Goal: Contribute content: Contribute content

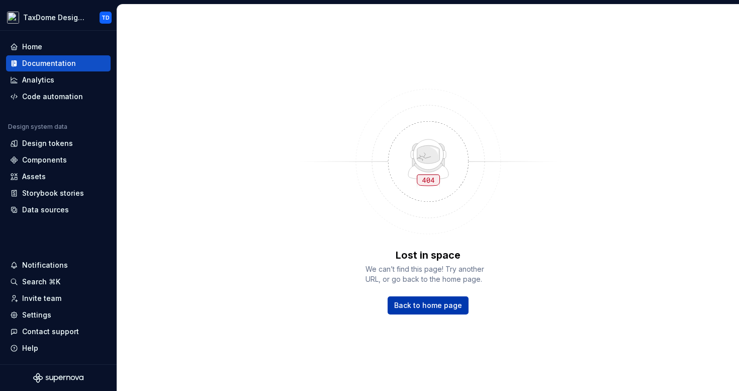
click at [407, 300] on link "Back to home page" at bounding box center [428, 305] width 81 height 18
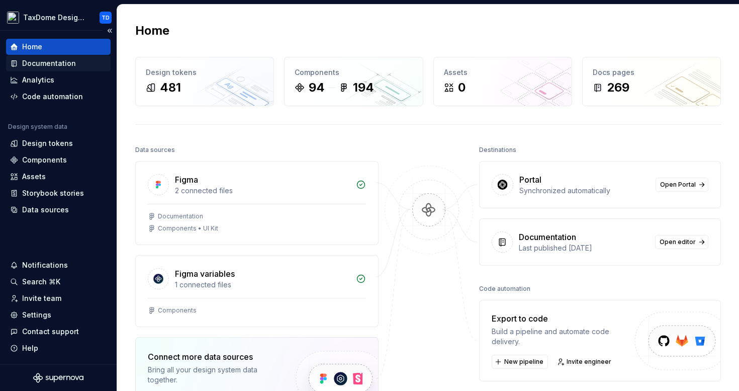
click at [30, 66] on div "Documentation" at bounding box center [49, 63] width 54 height 10
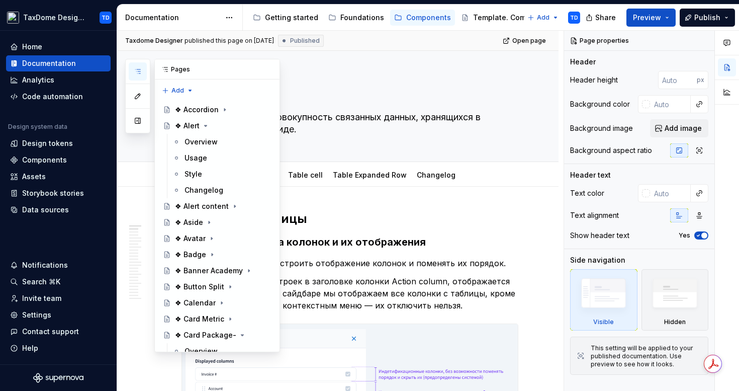
click at [139, 69] on icon "button" at bounding box center [138, 71] width 8 height 8
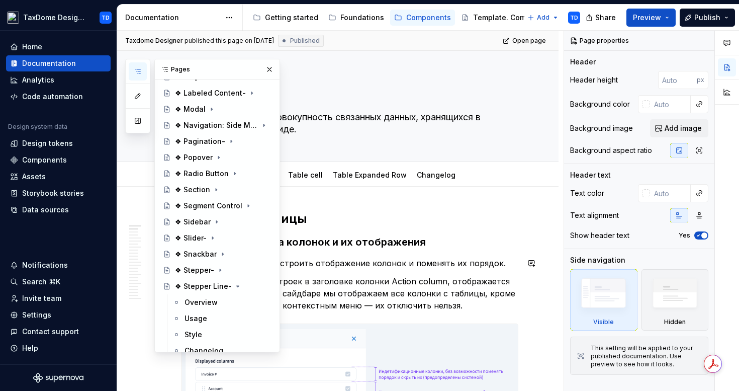
scroll to position [901, 0]
click at [233, 287] on icon "Page tree" at bounding box center [237, 287] width 8 height 8
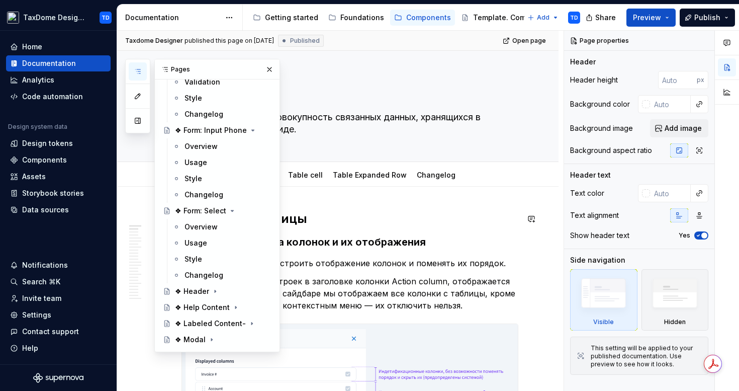
scroll to position [671, 0]
click at [231, 211] on icon "Page tree" at bounding box center [232, 211] width 3 height 1
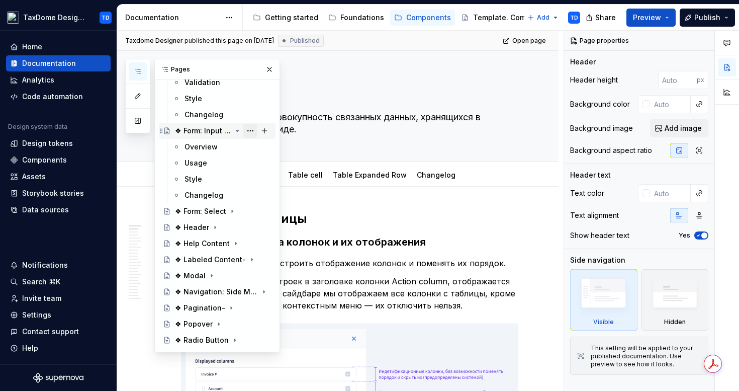
click at [247, 129] on button "Page tree" at bounding box center [250, 131] width 14 height 14
click at [231, 130] on div "Pages Add Accessibility guide for tree Page tree. Navigate the tree with the ar…" at bounding box center [202, 205] width 155 height 293
click at [252, 130] on icon "Page tree" at bounding box center [253, 130] width 3 height 1
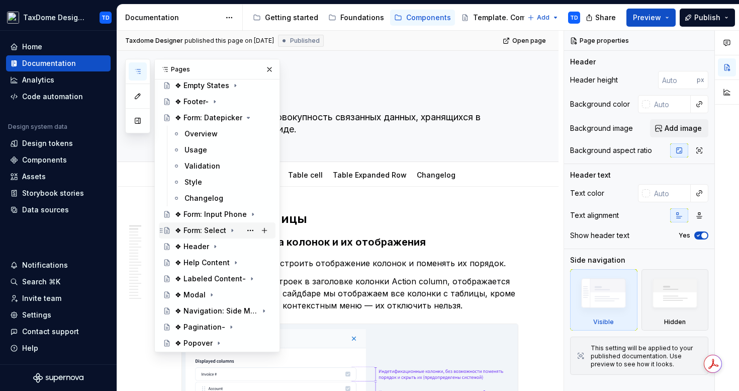
scroll to position [587, 0]
click at [233, 117] on icon "Page tree" at bounding box center [237, 118] width 8 height 8
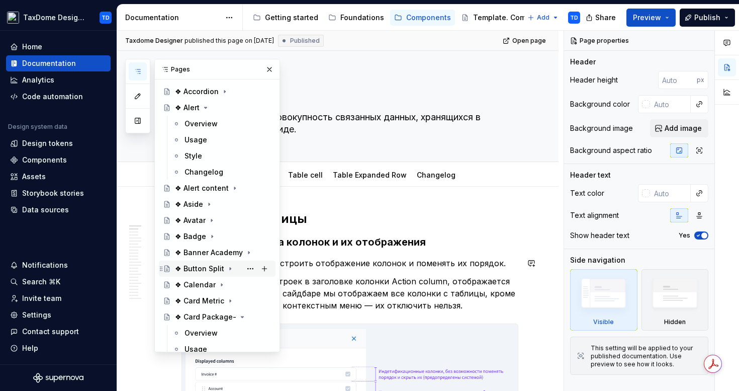
scroll to position [0, 0]
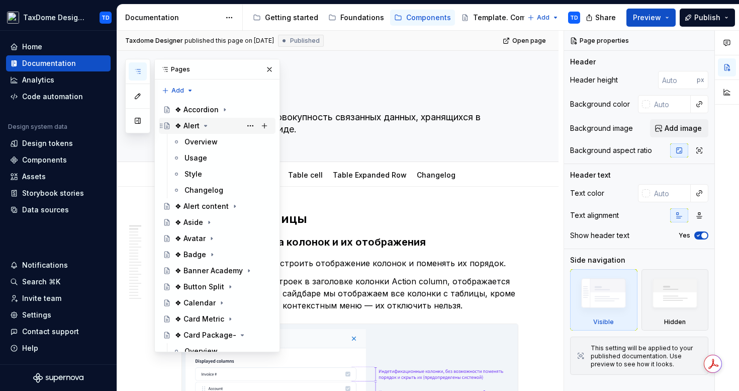
click at [204, 125] on icon "Page tree" at bounding box center [206, 126] width 8 height 8
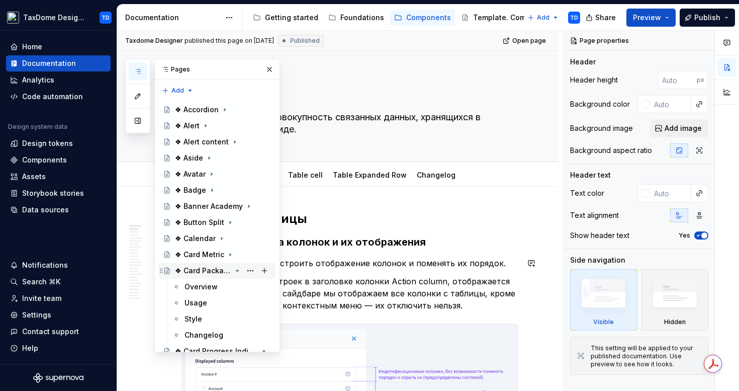
click at [236, 270] on icon "Page tree" at bounding box center [237, 270] width 3 height 1
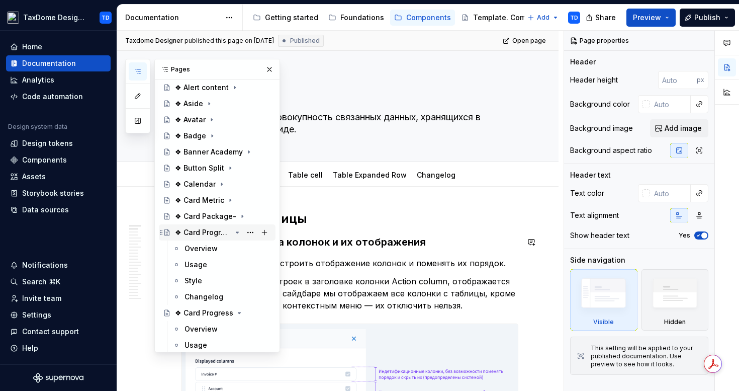
click at [236, 232] on icon "Page tree" at bounding box center [237, 232] width 3 height 1
click at [233, 249] on icon "Page tree" at bounding box center [237, 248] width 8 height 8
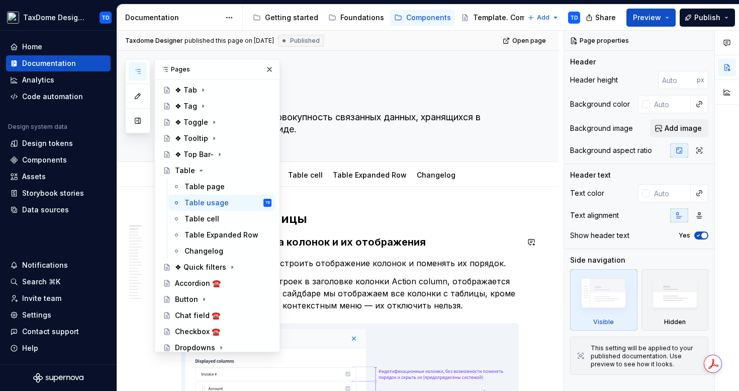
scroll to position [644, 0]
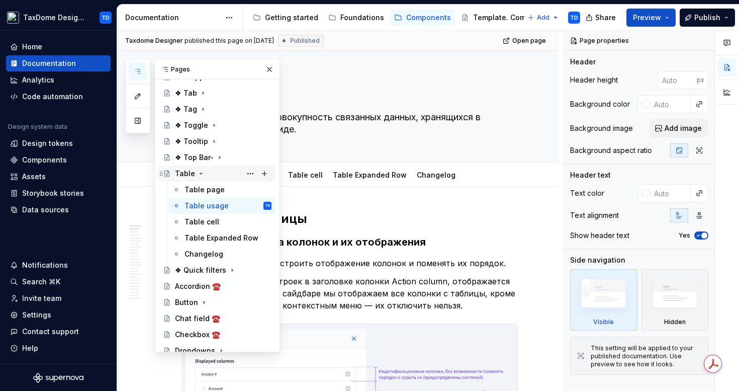
click at [198, 170] on icon "Page tree" at bounding box center [201, 173] width 8 height 8
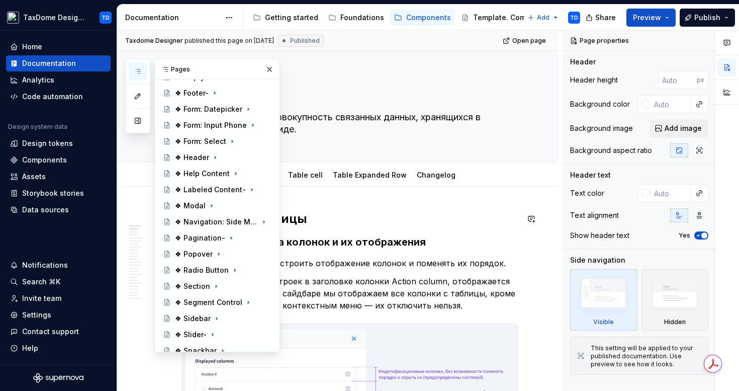
scroll to position [330, 0]
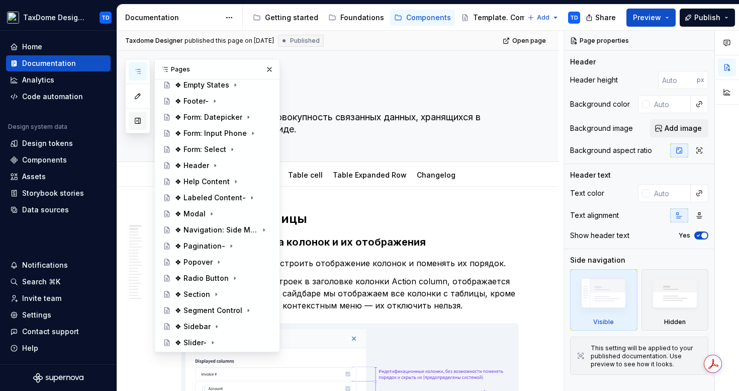
click at [141, 124] on button "button" at bounding box center [138, 121] width 18 height 18
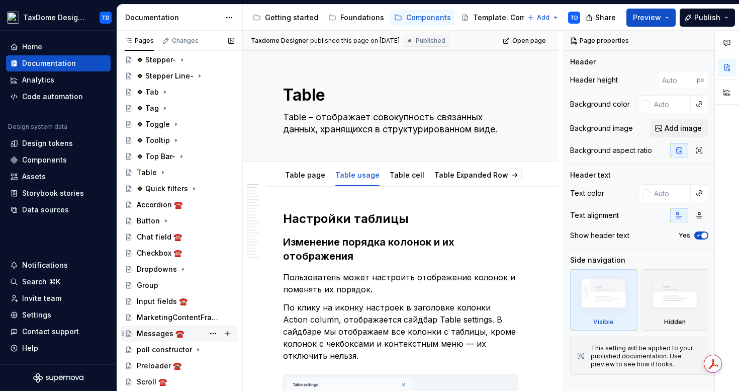
scroll to position [388, 0]
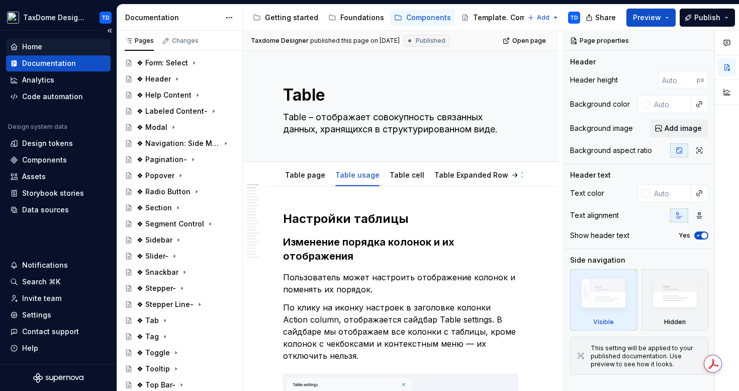
click at [40, 45] on div "Home" at bounding box center [32, 47] width 20 height 10
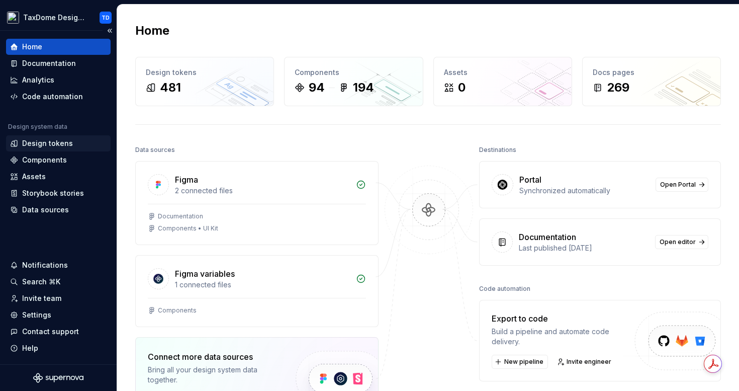
click at [47, 147] on div "Design tokens" at bounding box center [47, 143] width 51 height 10
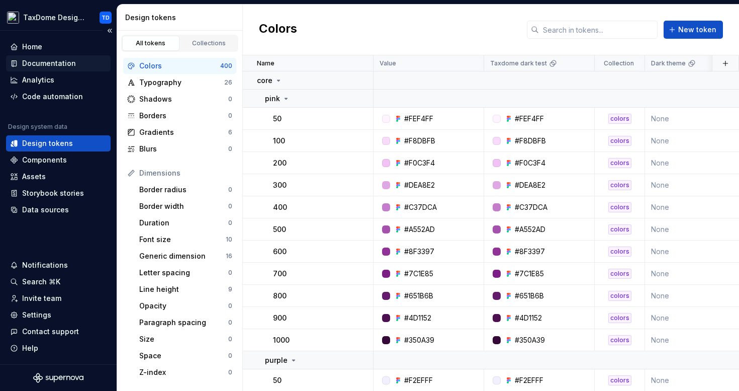
click at [37, 62] on div "Documentation" at bounding box center [49, 63] width 54 height 10
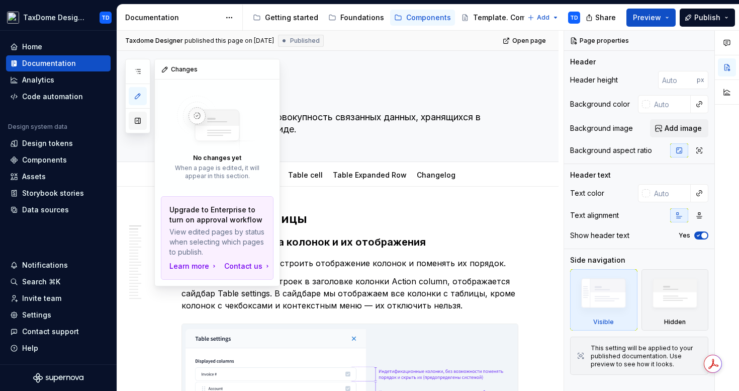
click at [139, 121] on button "button" at bounding box center [138, 121] width 18 height 18
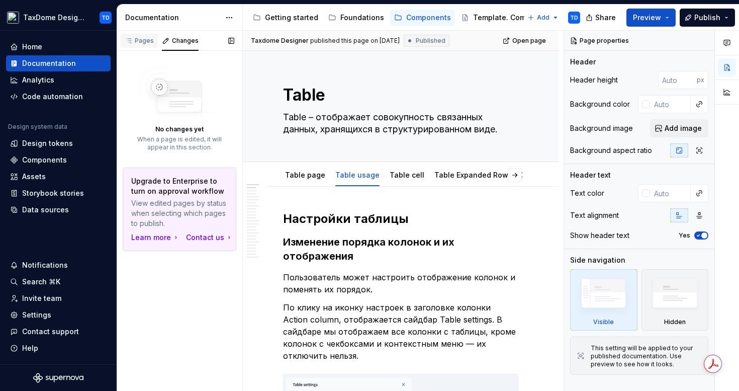
click at [142, 37] on div "Pages" at bounding box center [139, 41] width 29 height 8
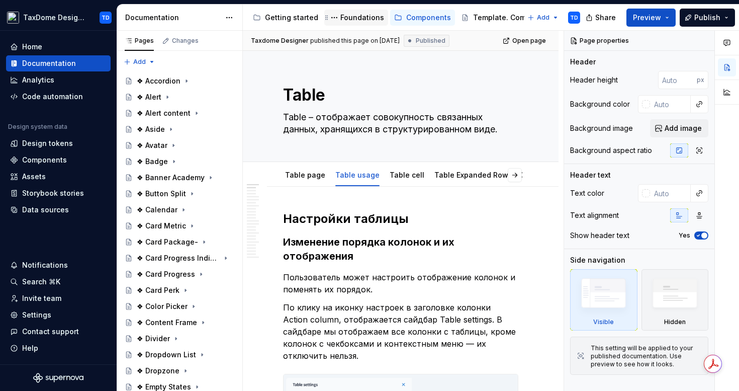
click at [353, 15] on div "Foundations" at bounding box center [362, 18] width 44 height 10
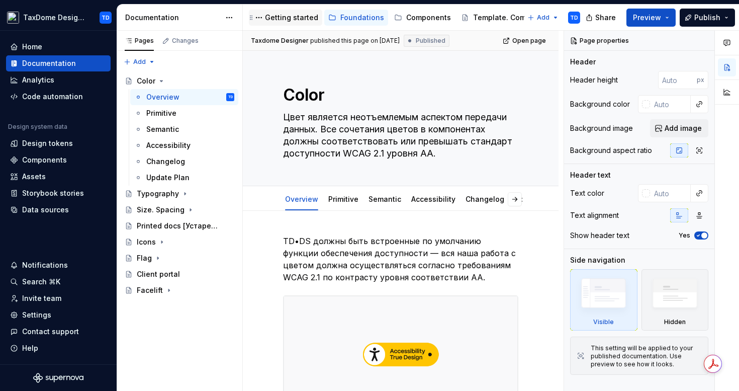
click at [279, 20] on div "Getting started" at bounding box center [291, 18] width 53 height 10
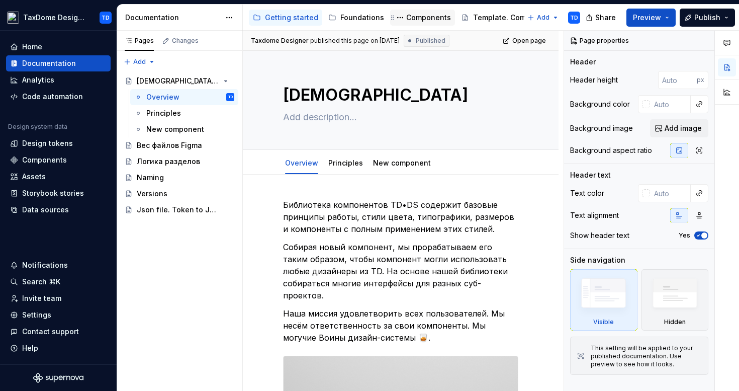
click at [421, 23] on div "Components" at bounding box center [422, 18] width 57 height 12
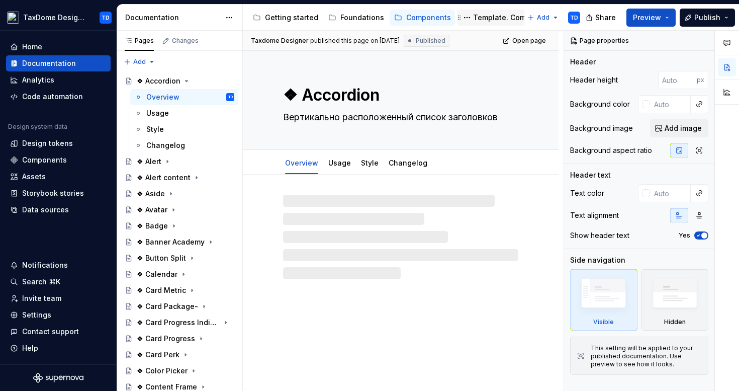
click at [473, 16] on div "Template. Component" at bounding box center [512, 18] width 78 height 10
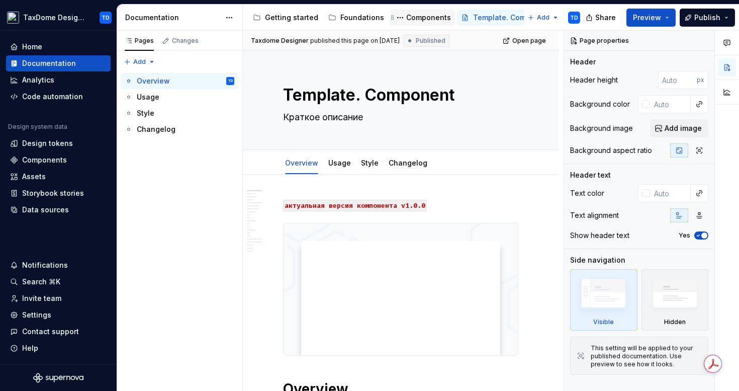
click at [428, 18] on div "Components" at bounding box center [428, 18] width 45 height 10
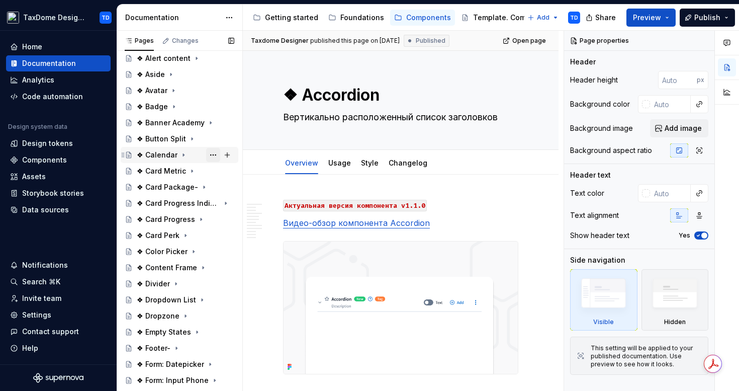
scroll to position [125, 0]
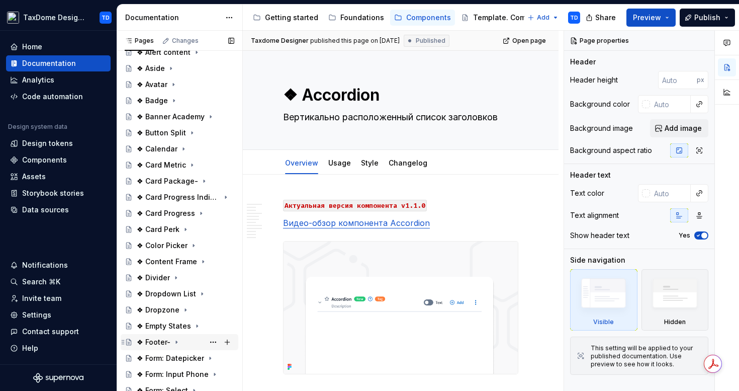
click at [156, 339] on div "❖ Footer-" at bounding box center [154, 342] width 34 height 10
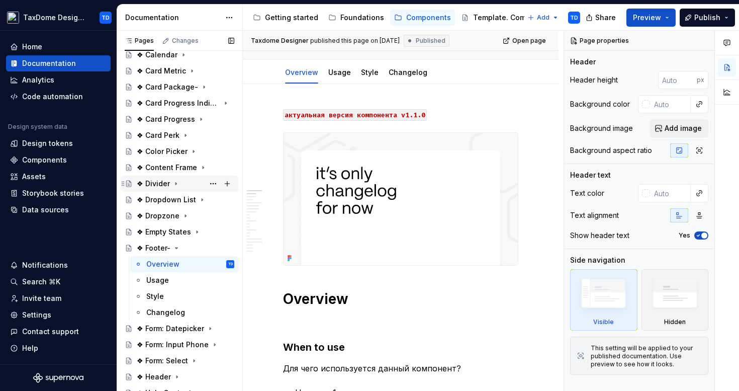
scroll to position [238, 0]
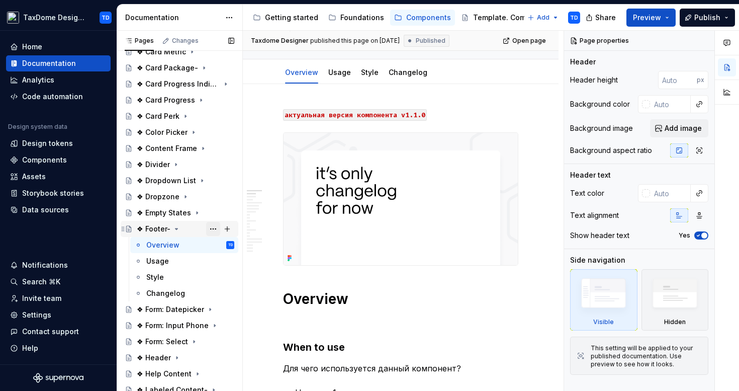
click at [209, 225] on button "Page tree" at bounding box center [213, 229] width 14 height 14
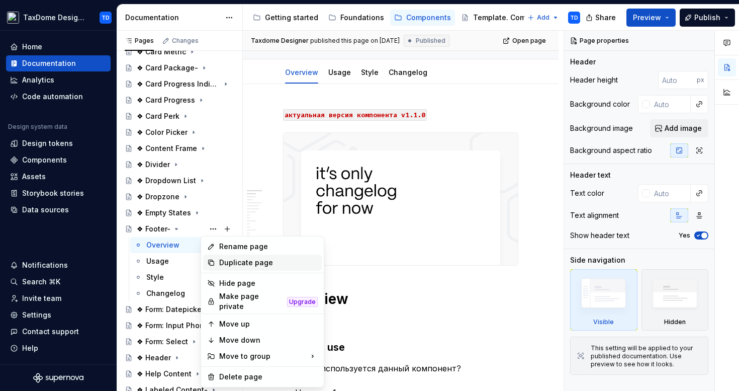
click at [224, 262] on div "Duplicate page" at bounding box center [268, 263] width 99 height 10
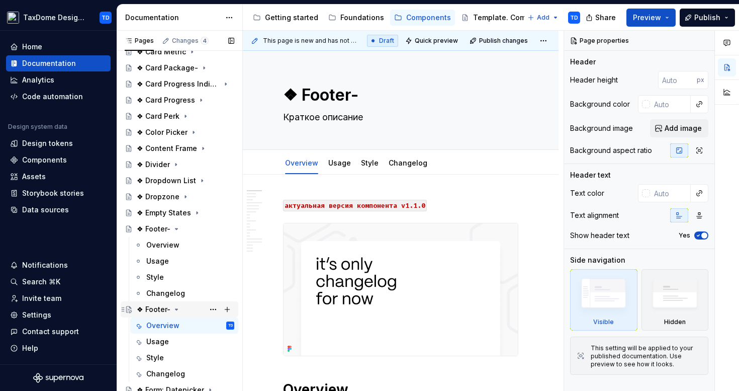
click at [176, 308] on icon "Page tree" at bounding box center [177, 309] width 8 height 8
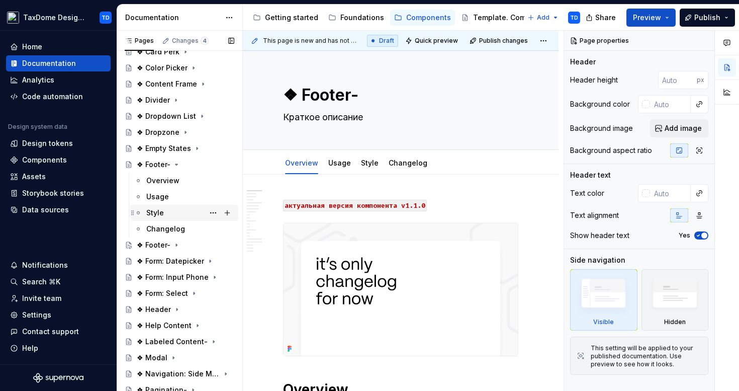
scroll to position [303, 0]
click at [334, 99] on textarea "❖ Footer-" at bounding box center [398, 95] width 235 height 24
click at [351, 98] on textarea "❖ Footer-" at bounding box center [398, 95] width 235 height 24
drag, startPoint x: 359, startPoint y: 96, endPoint x: 316, endPoint y: 95, distance: 43.3
click at [316, 95] on textarea "❖ Footer-" at bounding box center [398, 95] width 235 height 24
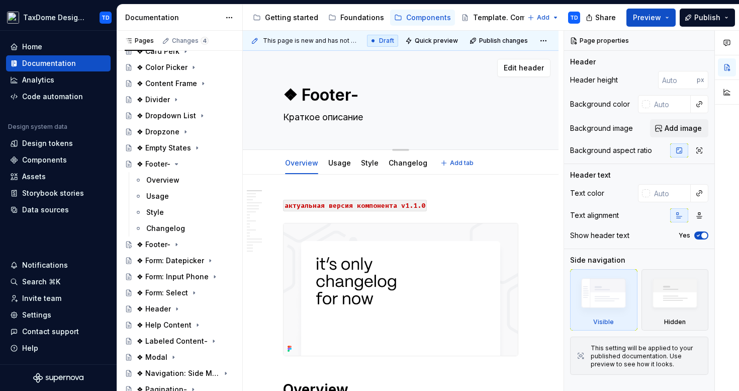
type textarea "*"
type textarea "❖ For"
type textarea "*"
type textarea "❖ Form"
type textarea "*"
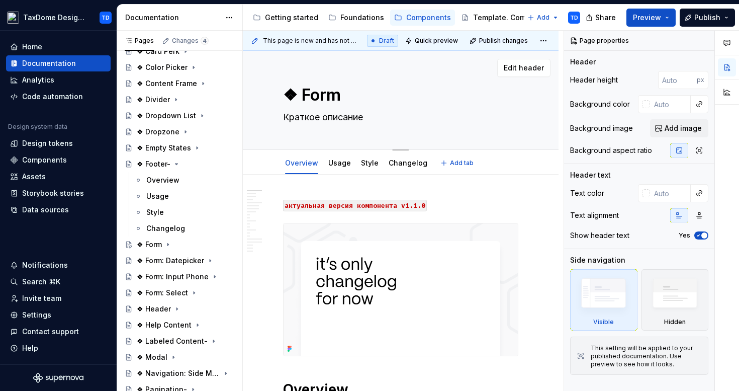
type textarea "❖ Form:"
type textarea "*"
type textarea "❖ Form:"
type textarea "*"
type textarea "❖ Form: T"
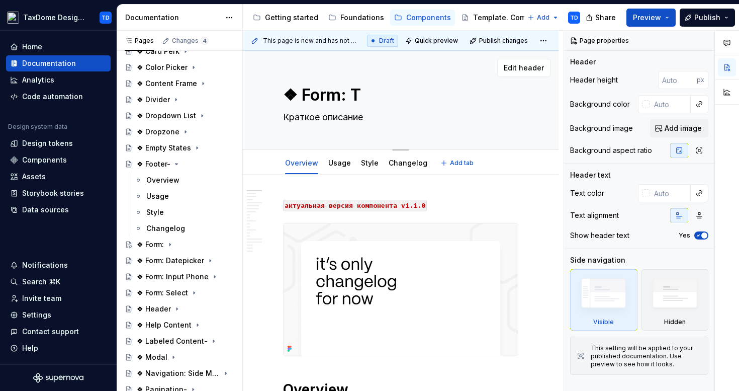
type textarea "*"
type textarea "❖ Form: Te"
type textarea "*"
type textarea "❖ Form: Tex"
type textarea "*"
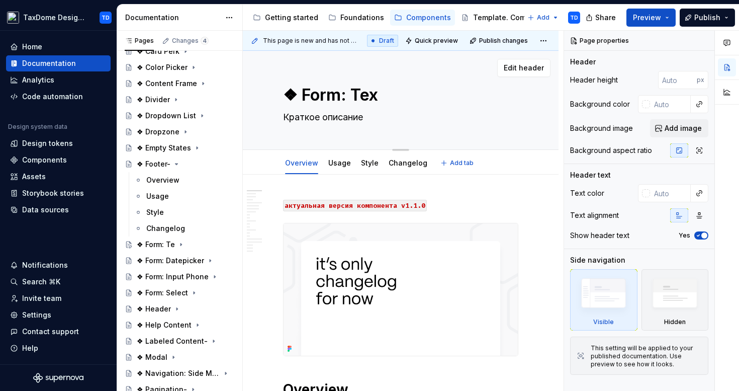
type textarea "❖ Form: Text"
type textarea "*"
type textarea "❖ Form: Texta"
type textarea "*"
type textarea "❖ Form: Textar"
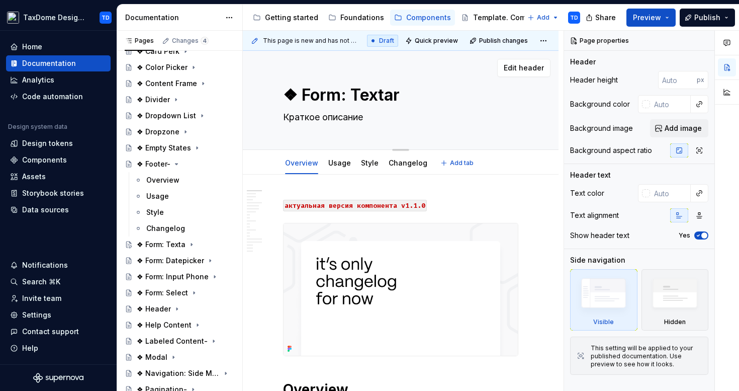
type textarea "*"
type textarea "❖ Form: Textare"
type textarea "*"
type textarea "❖ Form: Textarea"
type textarea "*"
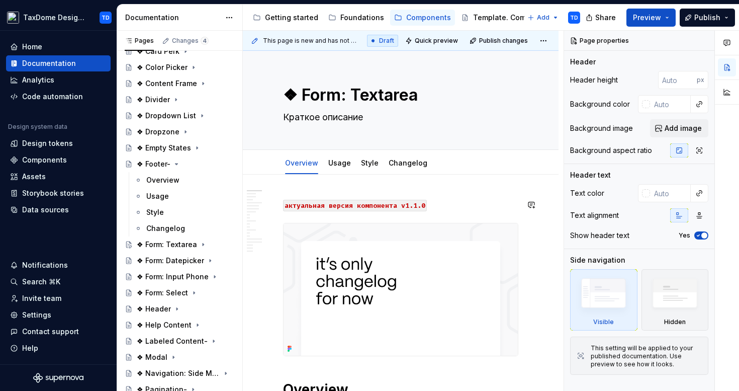
type textarea "❖ Form: Textarea"
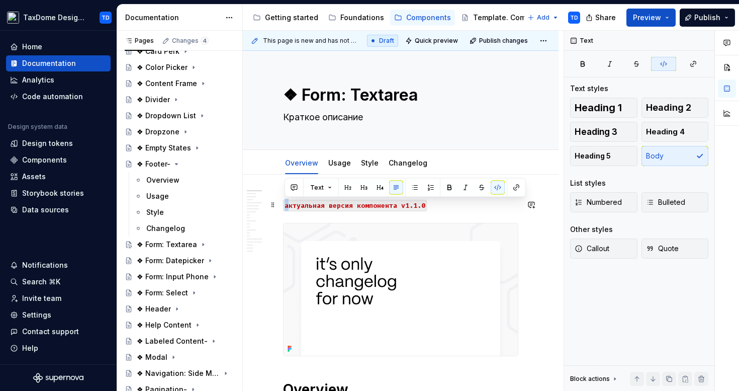
drag, startPoint x: 288, startPoint y: 204, endPoint x: 280, endPoint y: 204, distance: 8.5
type textarea "*"
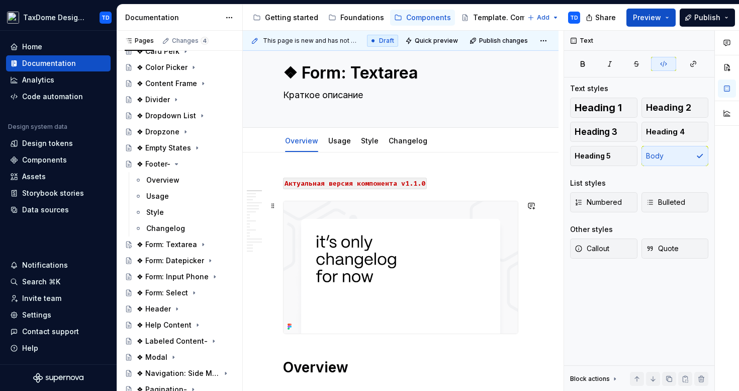
scroll to position [0, 0]
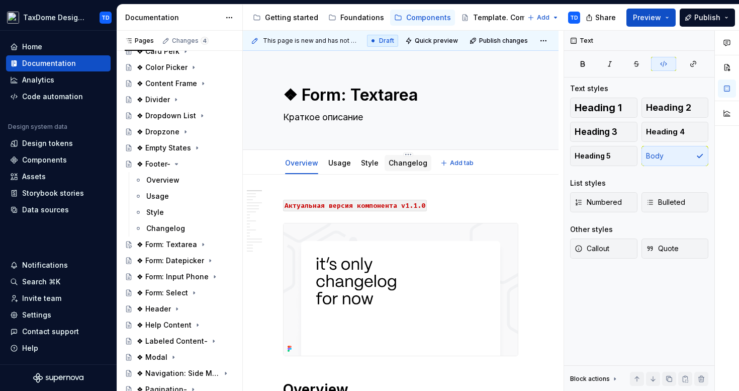
click at [408, 165] on link "Changelog" at bounding box center [408, 162] width 39 height 9
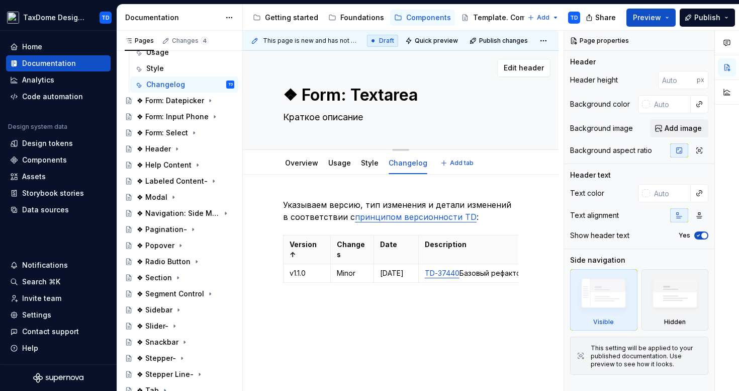
click at [373, 66] on div "❖ Form: Textarea Краткое описание Edit header" at bounding box center [401, 100] width 316 height 99
drag, startPoint x: 416, startPoint y: 96, endPoint x: 301, endPoint y: 94, distance: 115.2
click at [301, 94] on textarea "❖ Form: Textarea" at bounding box center [398, 95] width 235 height 24
paste textarea "Editable Text"
type textarea "*"
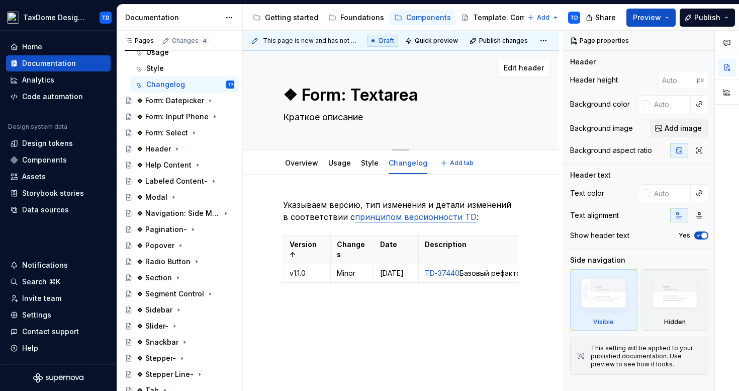
type textarea "❖ Editable Text"
type textarea "*"
type textarea "❖ Editable Text"
type textarea "*"
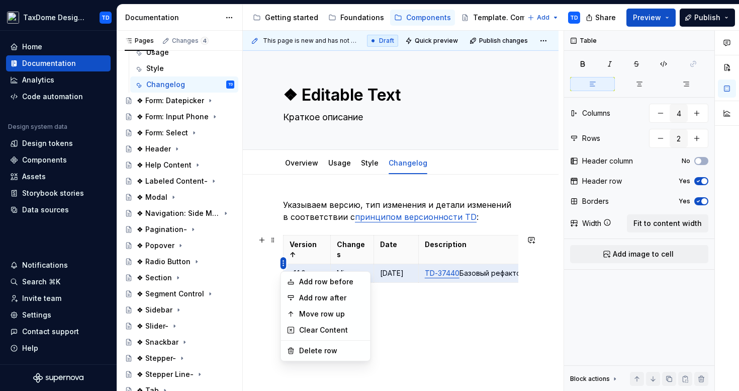
click at [282, 263] on html "TaxDome Design System TD Home Documentation Analytics Code automation Design sy…" at bounding box center [369, 195] width 739 height 391
click at [298, 279] on div "Add row before" at bounding box center [325, 282] width 85 height 16
type input "3"
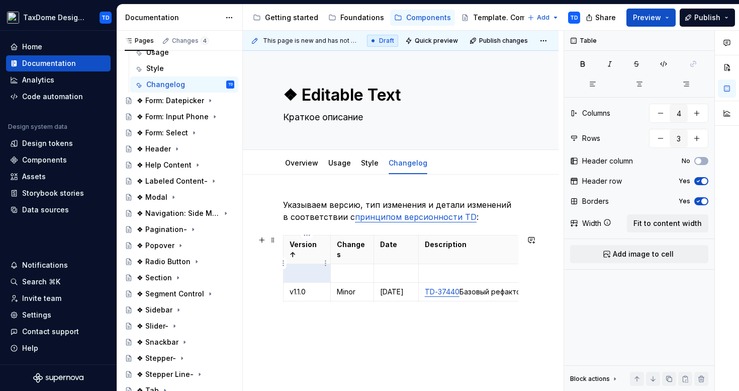
click at [302, 268] on p at bounding box center [307, 273] width 35 height 10
click at [301, 287] on p "v1.1.0" at bounding box center [307, 292] width 35 height 10
click at [298, 268] on p at bounding box center [307, 273] width 35 height 10
click at [343, 268] on p at bounding box center [352, 273] width 31 height 10
click at [387, 268] on p at bounding box center [396, 273] width 32 height 10
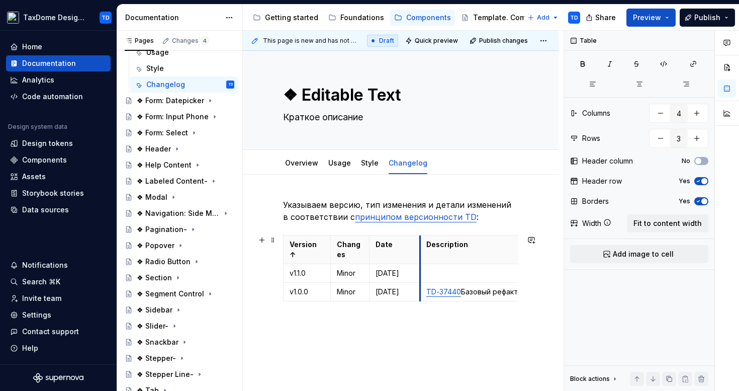
drag, startPoint x: 413, startPoint y: 266, endPoint x: 419, endPoint y: 267, distance: 6.1
click at [400, 290] on p "19.11.24" at bounding box center [395, 292] width 38 height 10
click at [394, 289] on p "19.11.24" at bounding box center [395, 292] width 38 height 10
click at [389, 288] on p "19.11.2024" at bounding box center [395, 292] width 38 height 10
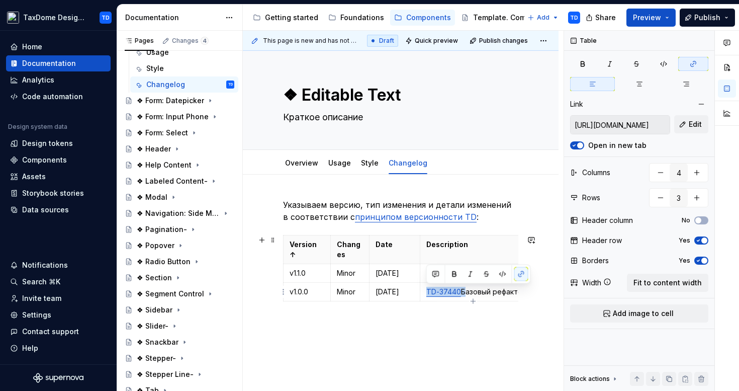
drag, startPoint x: 463, startPoint y: 292, endPoint x: 424, endPoint y: 288, distance: 38.4
click at [424, 288] on td "TD-37440 Базовый рефакторинг компонента." at bounding box center [541, 292] width 243 height 19
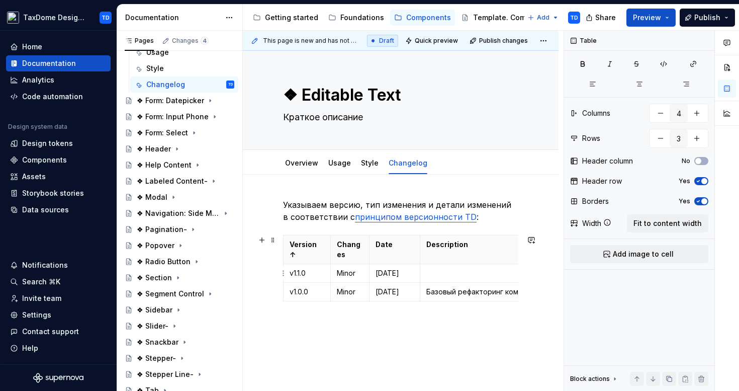
click at [435, 277] on p at bounding box center [541, 273] width 230 height 10
type textarea "*"
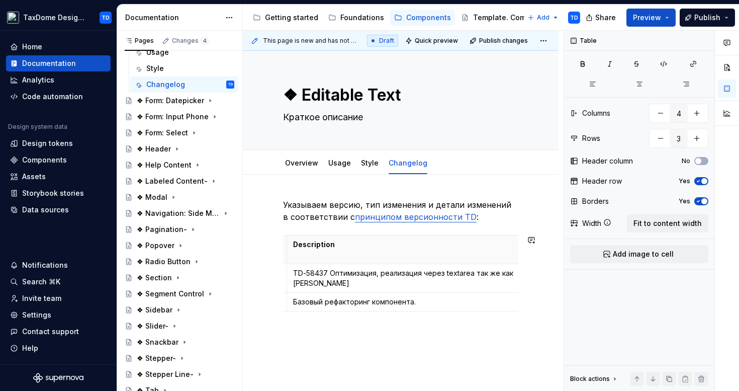
scroll to position [0, 139]
drag, startPoint x: 323, startPoint y: 270, endPoint x: 287, endPoint y: 269, distance: 36.2
click at [287, 269] on tr "v1.1.0 Minor 10.09.2025 TD-58437 Оптимизация, реализация через textarea так же …" at bounding box center [346, 278] width 380 height 29
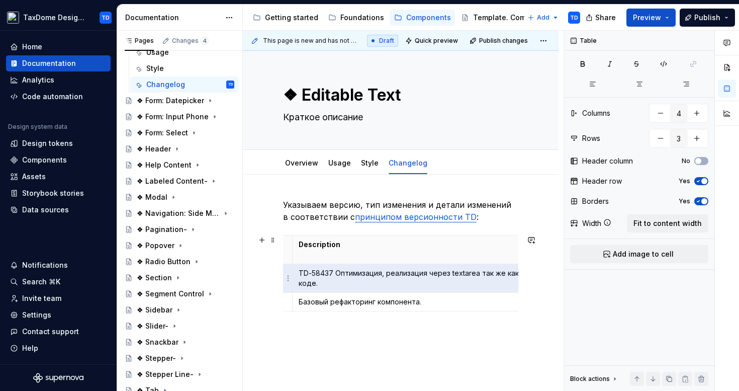
scroll to position [0, 127]
click at [333, 273] on p "TD-58437 Оптимизация, реализация через textarea так же как в коде." at bounding box center [415, 278] width 230 height 20
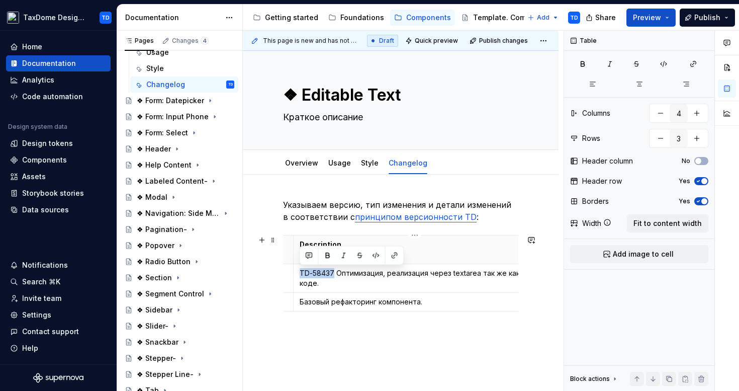
drag, startPoint x: 332, startPoint y: 272, endPoint x: 299, endPoint y: 273, distance: 33.2
click at [299, 273] on td "TD-58437 Оптимизация, реализация через textarea так же как в коде." at bounding box center [414, 278] width 243 height 29
click at [396, 255] on button "button" at bounding box center [395, 255] width 14 height 14
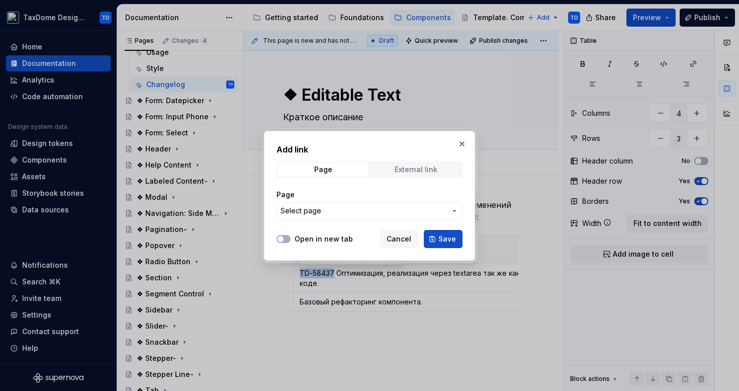
click at [411, 171] on div "External link" at bounding box center [416, 169] width 43 height 8
click at [348, 205] on input "URL" at bounding box center [370, 211] width 186 height 18
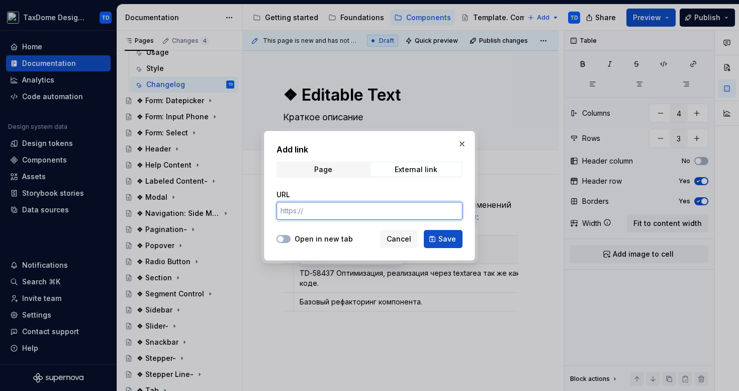
paste input "https://taxdome.atlassian.net/browse/TD-58437"
type input "https://taxdome.atlassian.net/browse/TD-58437"
click at [286, 238] on button "Open in new tab" at bounding box center [284, 239] width 14 height 8
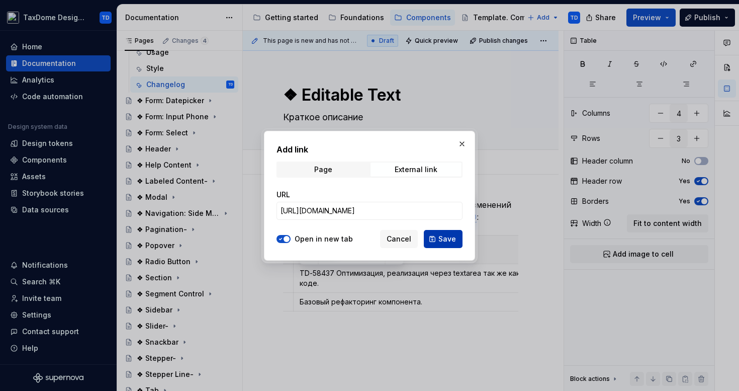
click at [449, 241] on span "Save" at bounding box center [448, 239] width 18 height 10
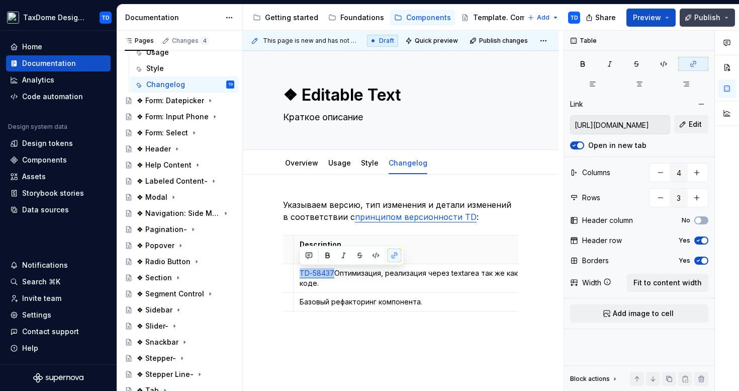
click at [718, 20] on span "Publish" at bounding box center [708, 18] width 26 height 10
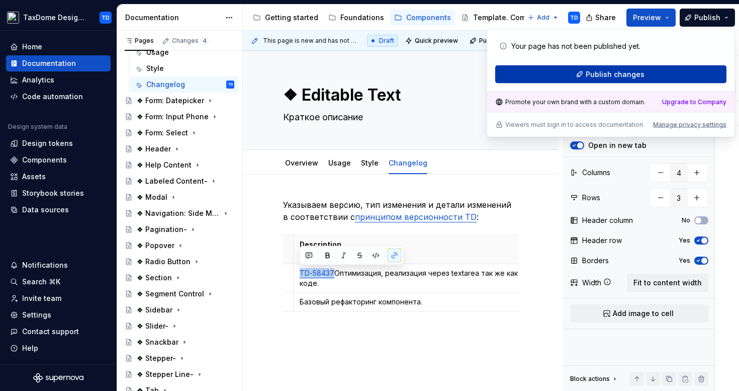
click at [642, 71] on span "Publish changes" at bounding box center [615, 74] width 59 height 10
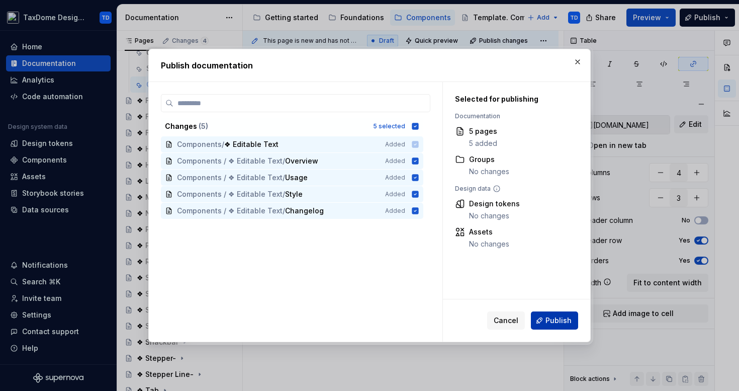
click at [544, 311] on button "Publish" at bounding box center [554, 320] width 47 height 18
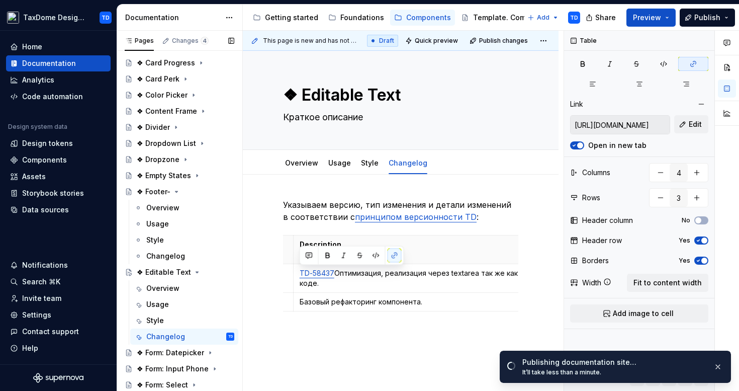
scroll to position [266, 0]
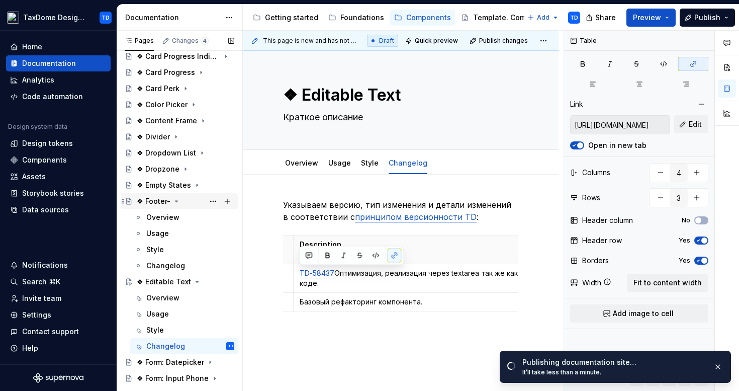
click at [176, 200] on icon "Page tree" at bounding box center [177, 201] width 8 height 8
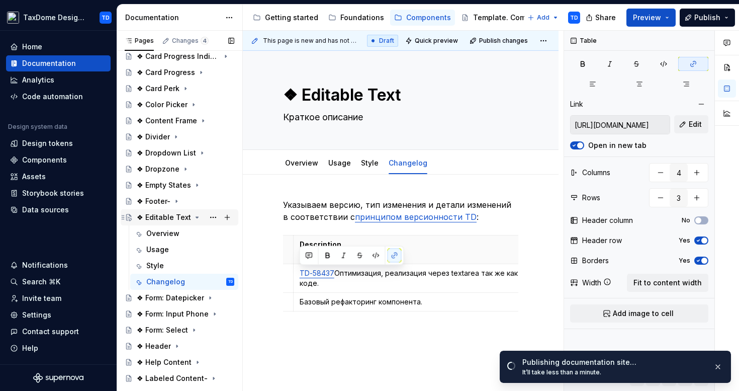
click at [193, 216] on icon "Page tree" at bounding box center [197, 217] width 8 height 8
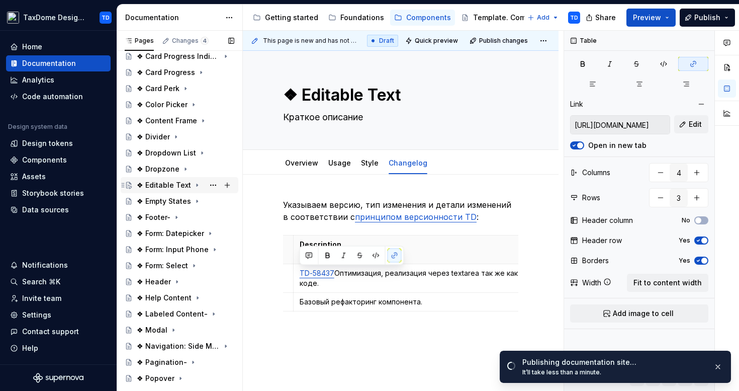
click at [164, 184] on div "❖ Editable Text" at bounding box center [164, 185] width 54 height 10
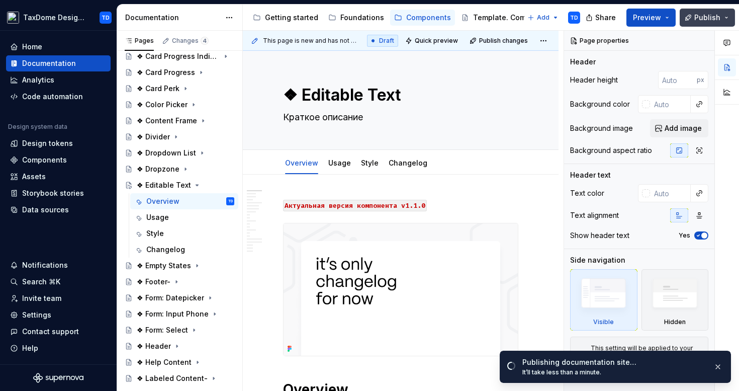
click at [717, 18] on span "Publish" at bounding box center [708, 18] width 26 height 10
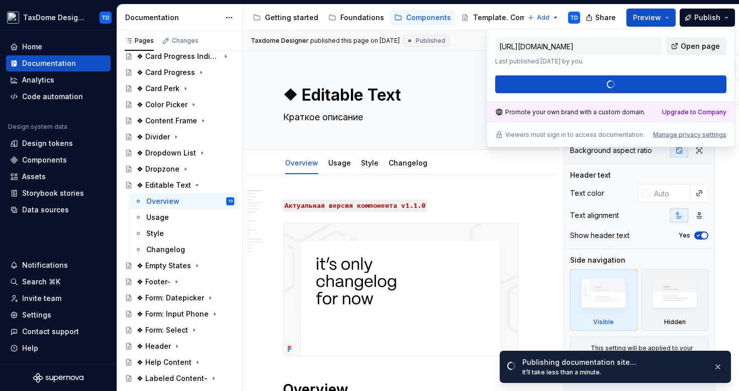
click at [698, 53] on link "Open page" at bounding box center [696, 46] width 60 height 18
click at [697, 48] on span "Open page" at bounding box center [700, 46] width 39 height 10
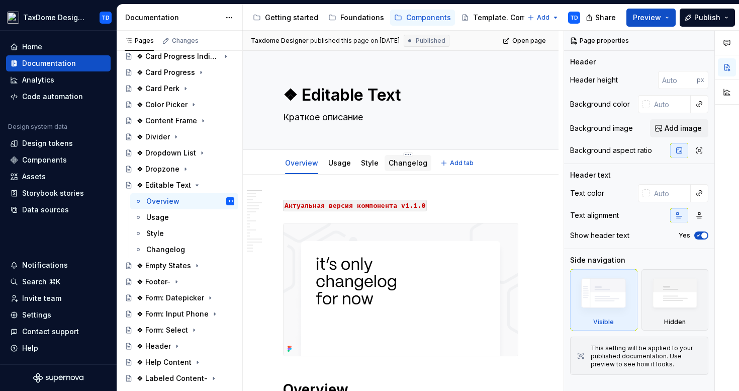
click at [404, 159] on link "Changelog" at bounding box center [408, 162] width 39 height 9
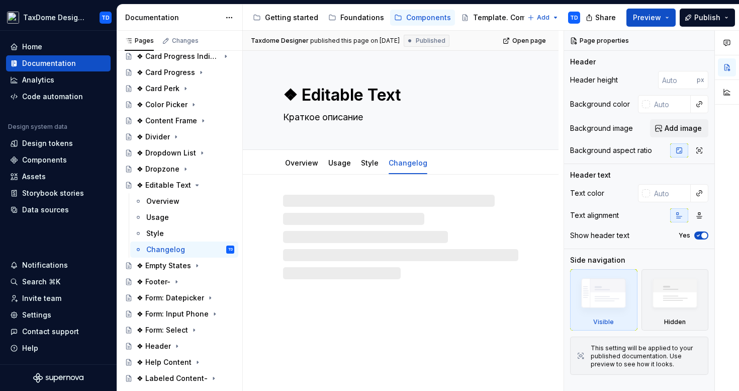
type textarea "*"
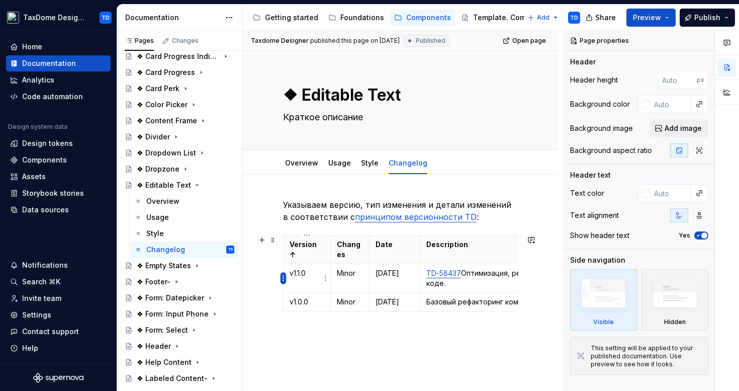
click at [281, 278] on html "TaxDome Design System TD Home Documentation Analytics Code automation Design sy…" at bounding box center [369, 195] width 739 height 391
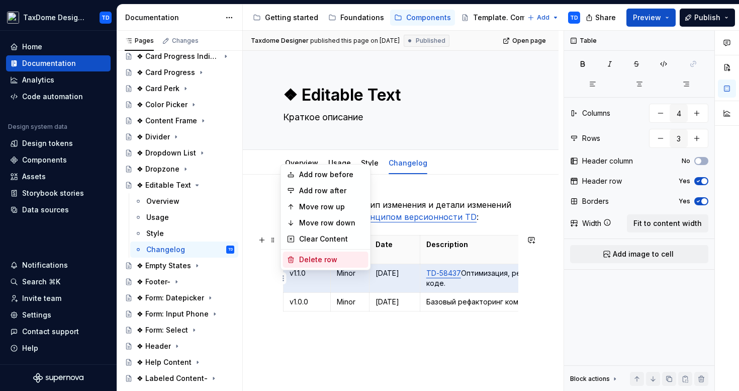
click at [313, 262] on div "Delete row" at bounding box center [331, 259] width 65 height 10
type input "2"
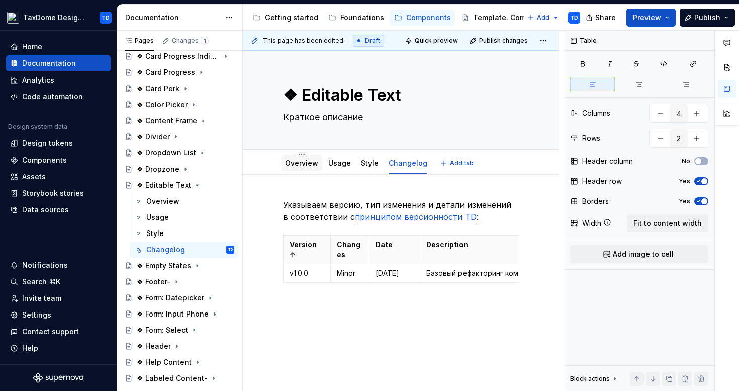
click at [301, 163] on link "Overview" at bounding box center [301, 162] width 33 height 9
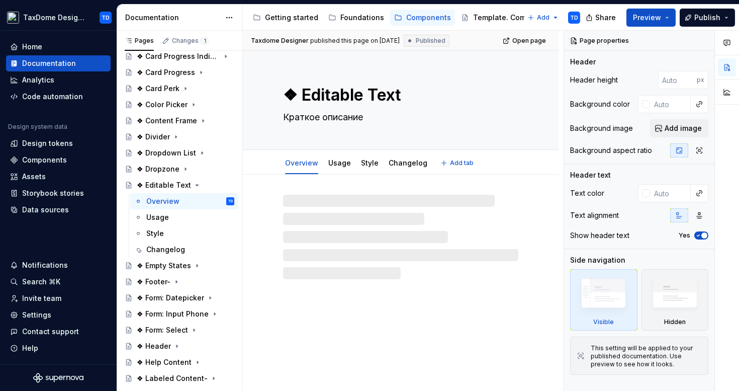
type textarea "*"
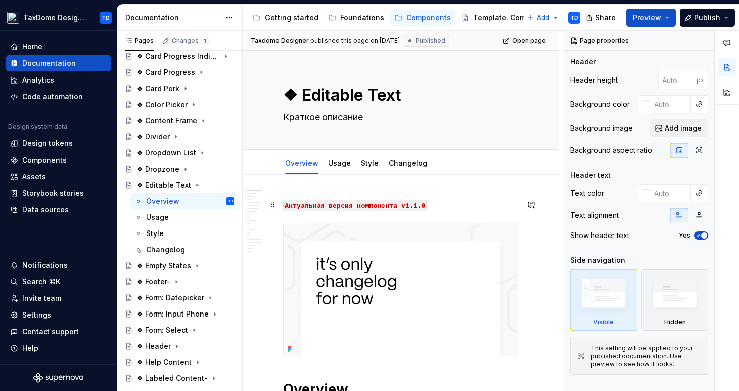
click at [412, 209] on code "Актуальная версия компонента v1.1.0" at bounding box center [355, 206] width 144 height 12
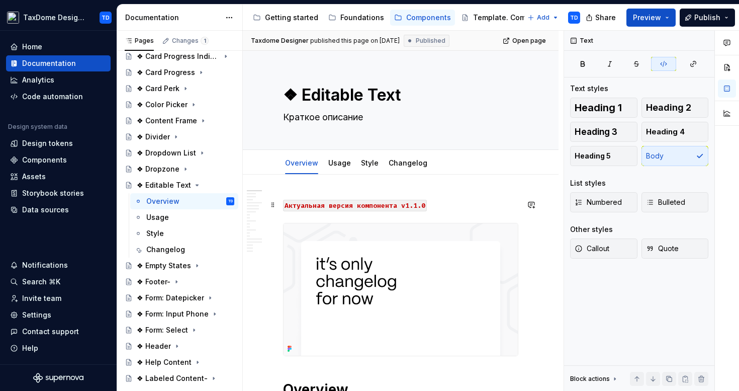
click at [414, 206] on code "Актуальная версия компонента v1.1.0" at bounding box center [355, 206] width 144 height 12
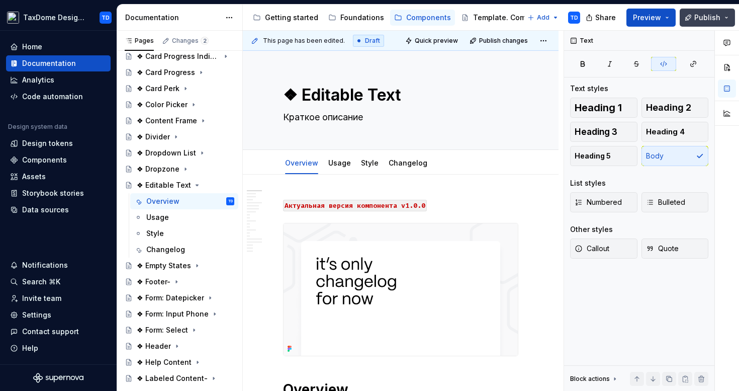
click at [712, 14] on span "Publish" at bounding box center [708, 18] width 26 height 10
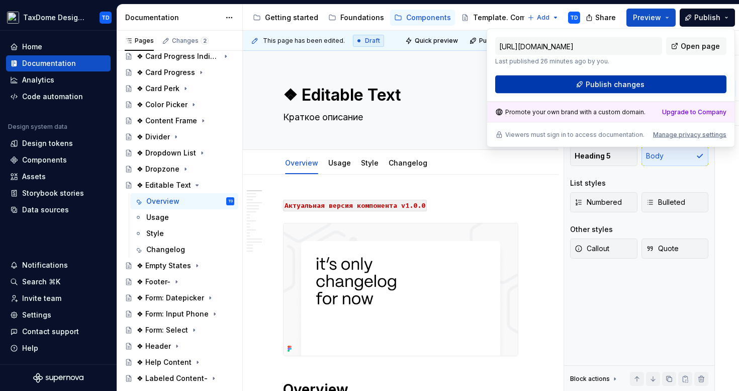
click at [640, 84] on span "Publish changes" at bounding box center [615, 84] width 59 height 10
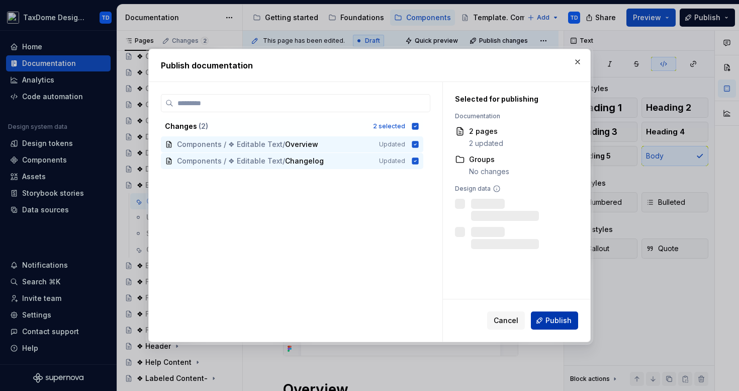
click at [559, 325] on button "Publish" at bounding box center [554, 320] width 47 height 18
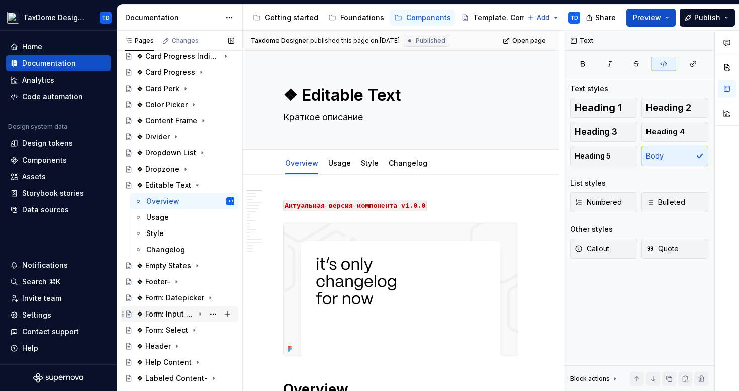
click at [149, 314] on div "❖ Form: Input Phone" at bounding box center [165, 314] width 57 height 10
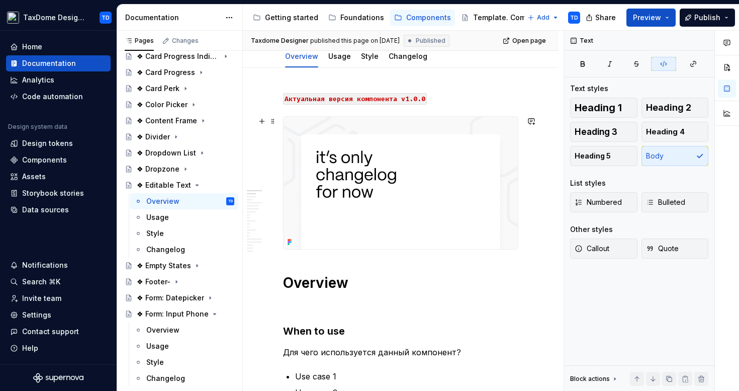
scroll to position [89, 0]
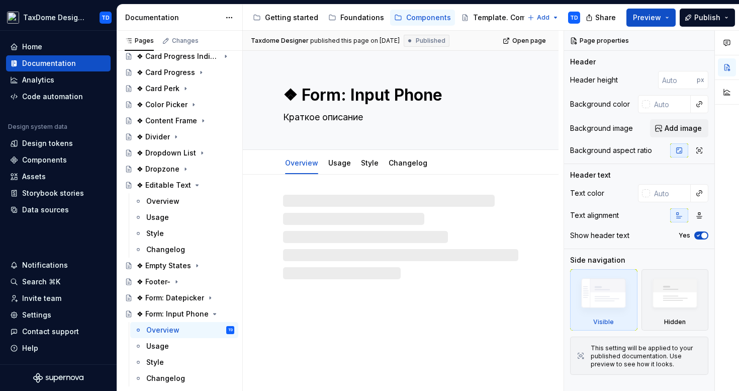
type textarea "*"
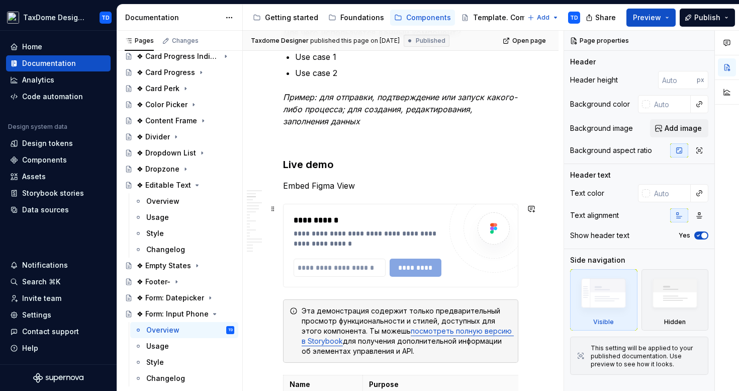
scroll to position [461, 0]
